Goal: Transaction & Acquisition: Purchase product/service

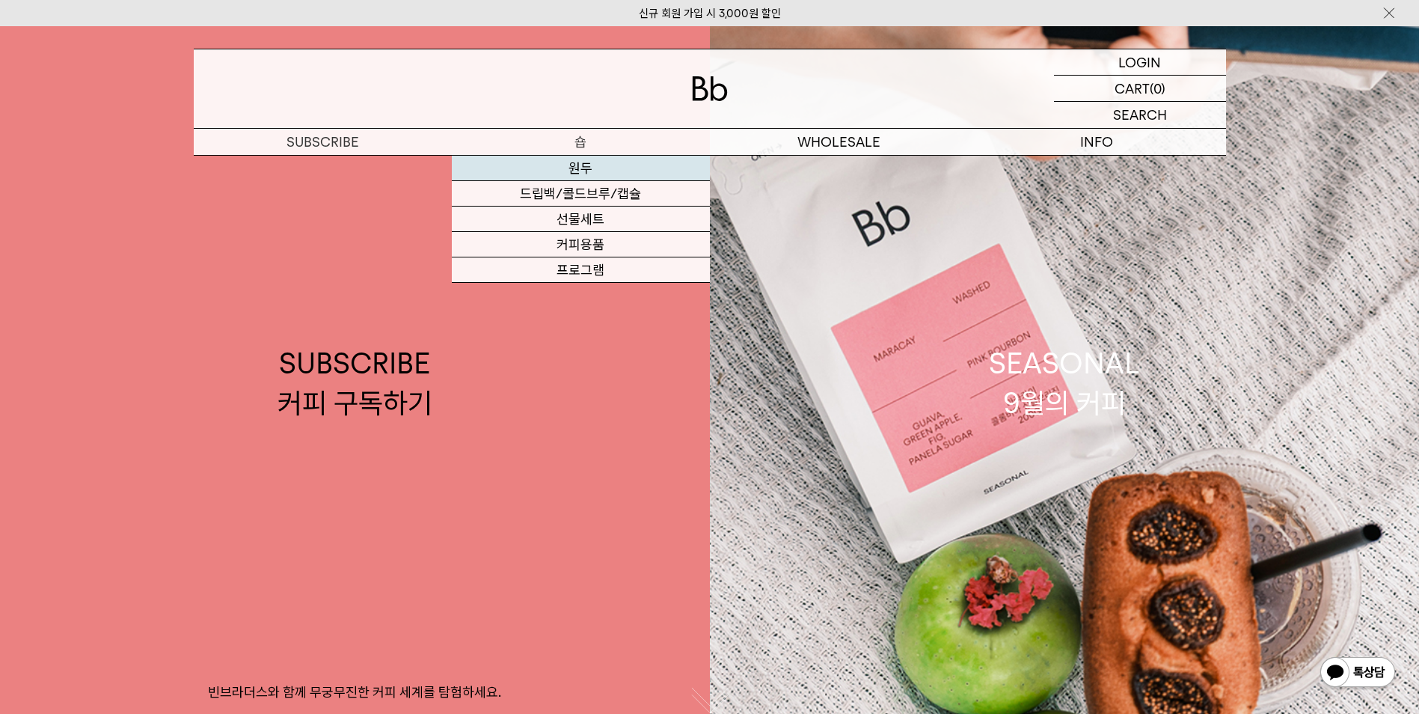
click at [636, 167] on link "원두" at bounding box center [581, 168] width 258 height 25
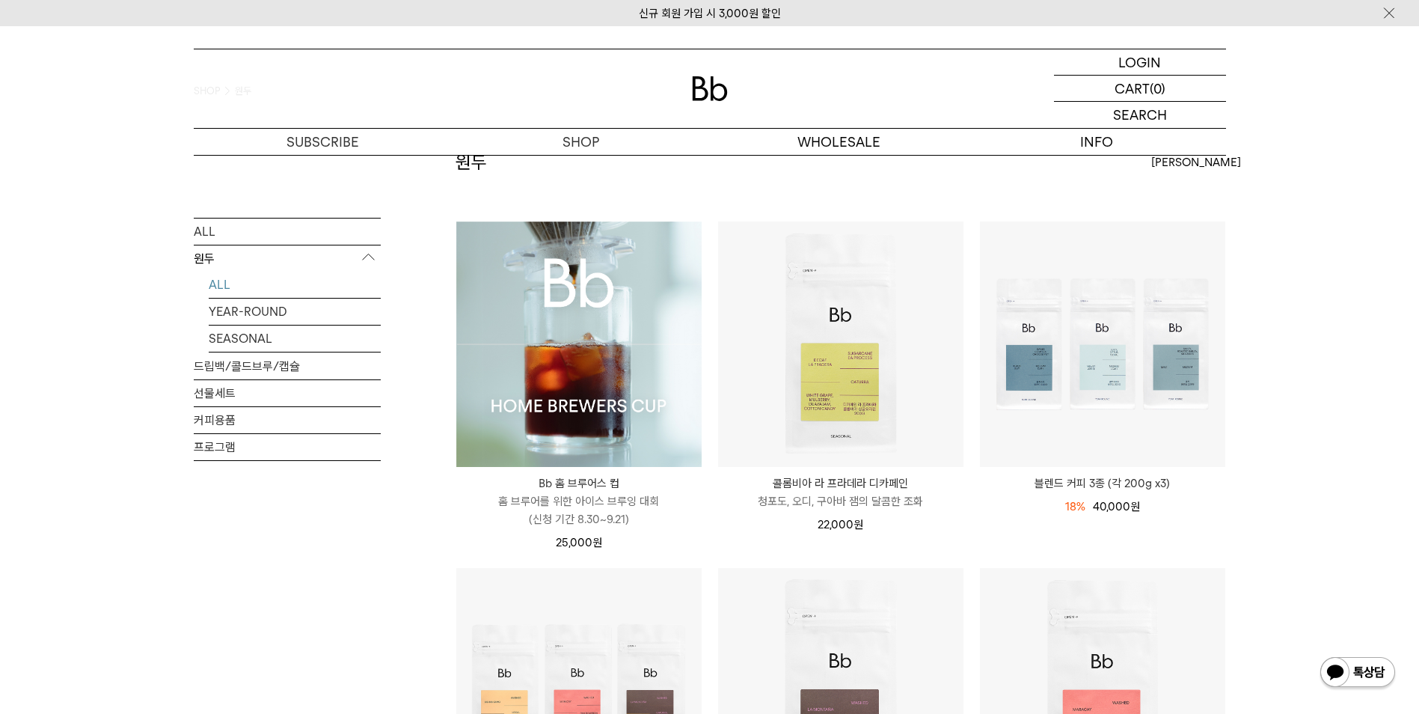
scroll to position [75, 0]
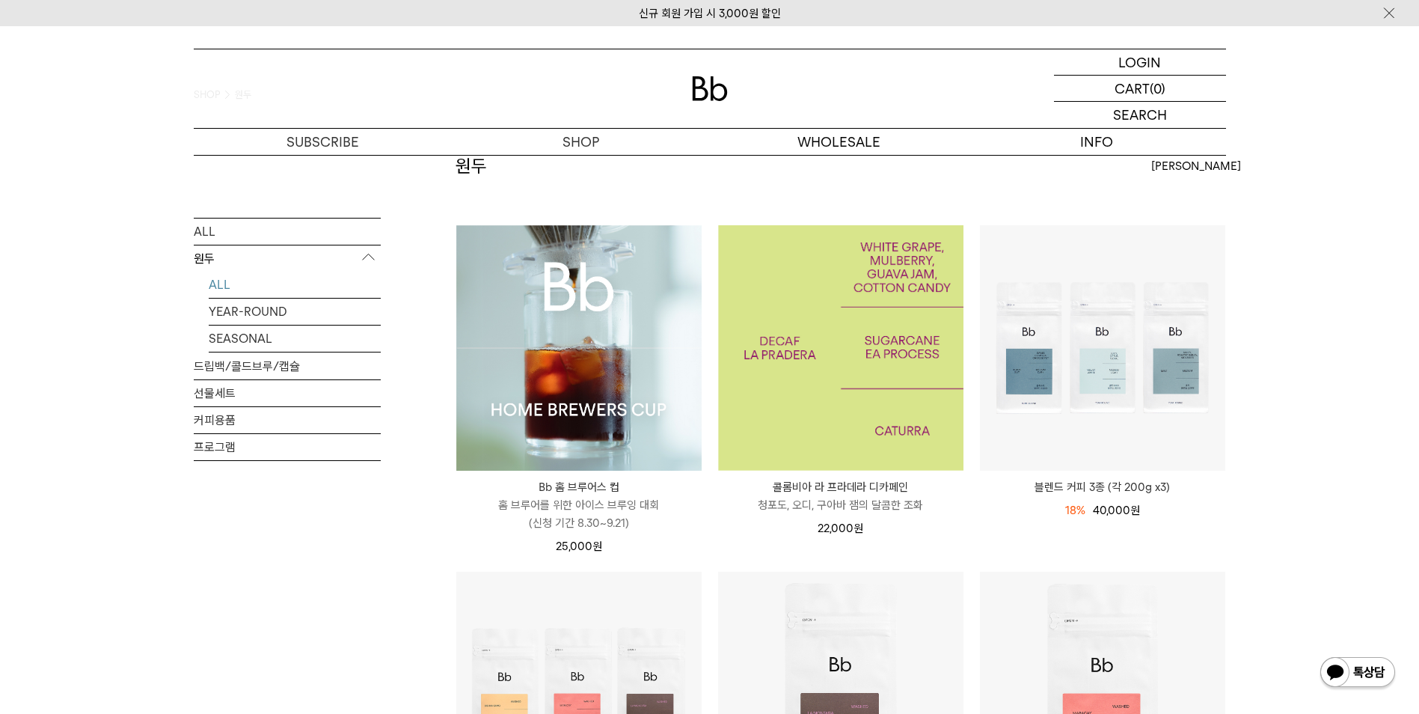
click at [866, 400] on img at bounding box center [840, 347] width 245 height 245
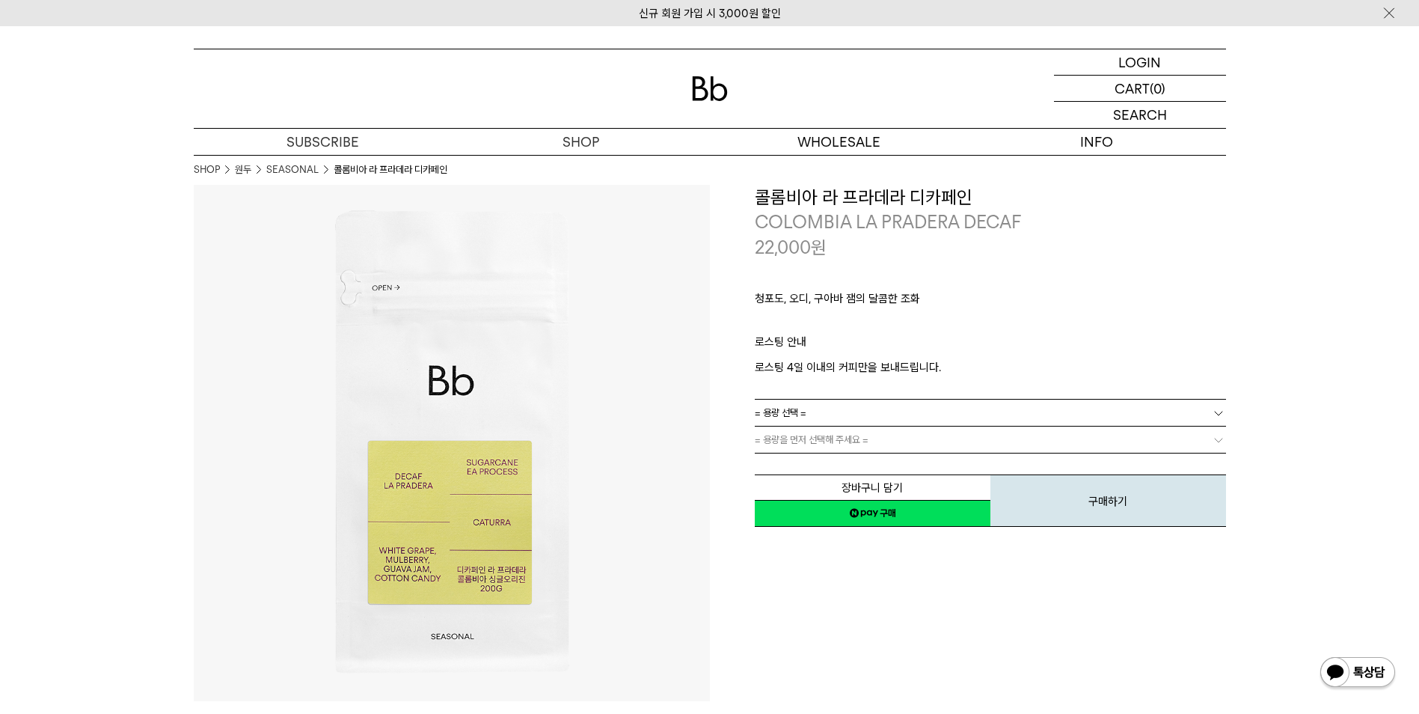
click at [869, 402] on link "= 용량 선택 =" at bounding box center [990, 413] width 471 height 26
click at [866, 430] on li "200g" at bounding box center [998, 440] width 456 height 27
click at [988, 345] on p "로스팅 안내" at bounding box center [990, 345] width 471 height 25
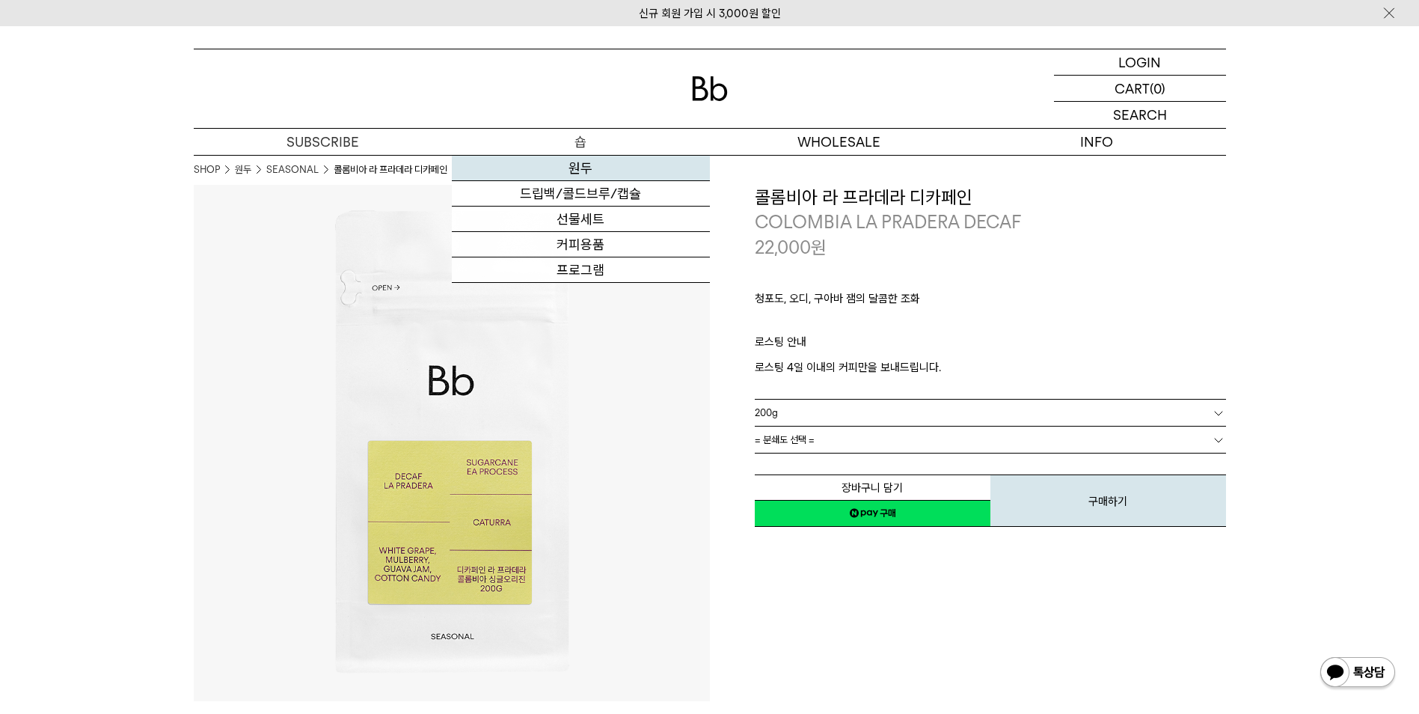
click at [580, 166] on link "원두" at bounding box center [581, 168] width 258 height 25
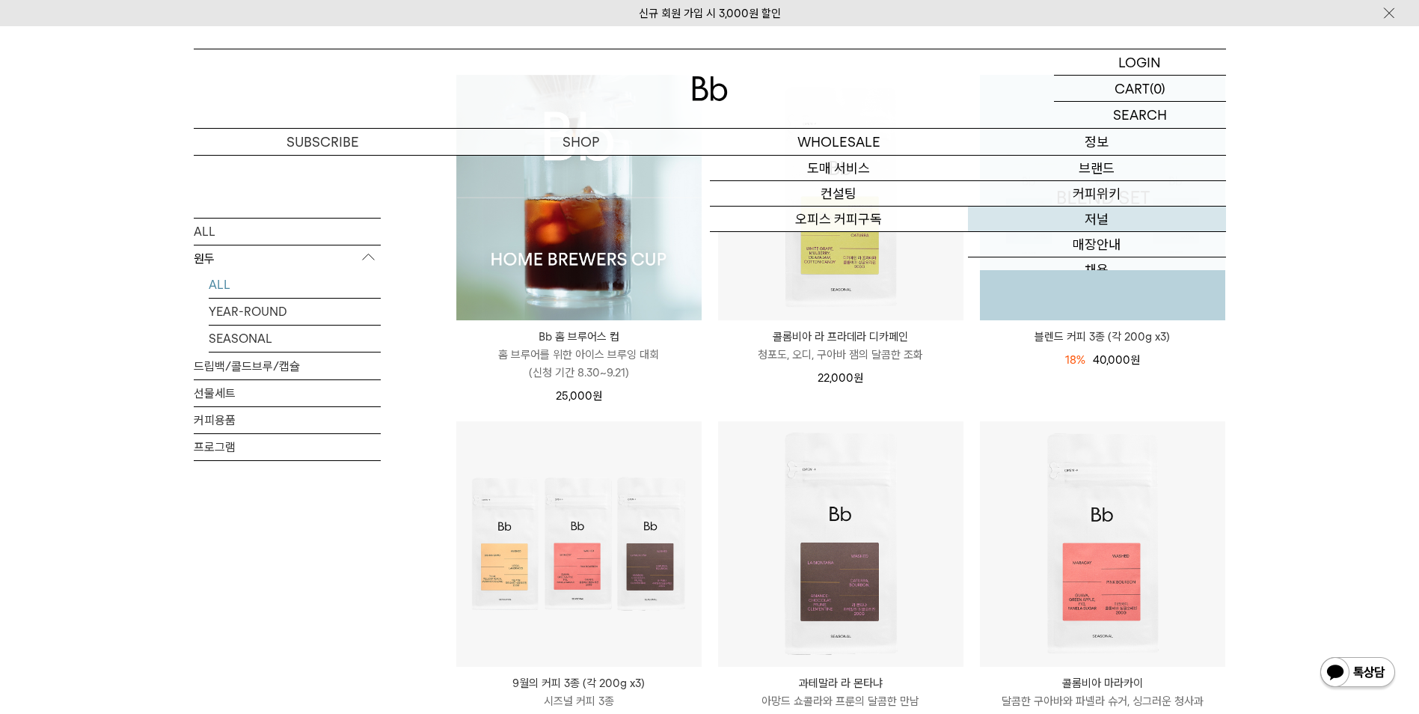
scroll to position [299, 0]
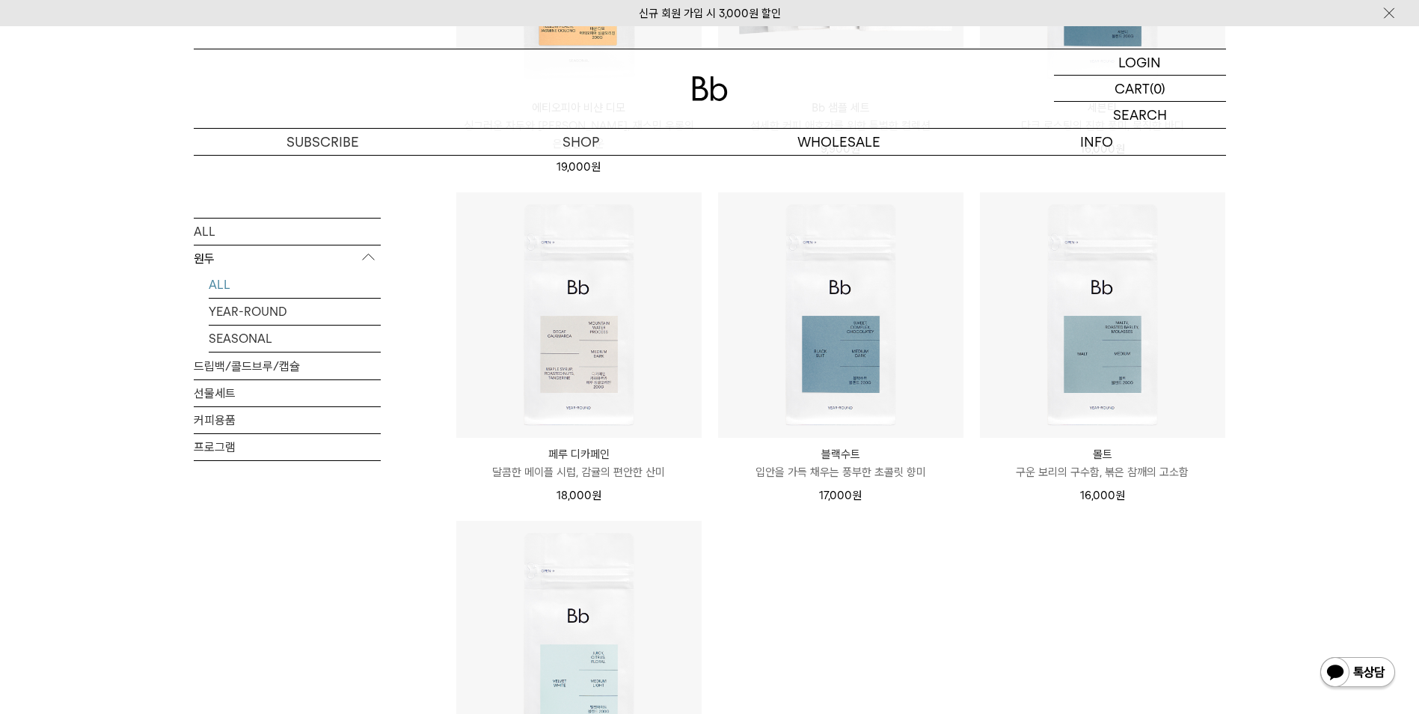
scroll to position [1122, 0]
